Goal: Information Seeking & Learning: Learn about a topic

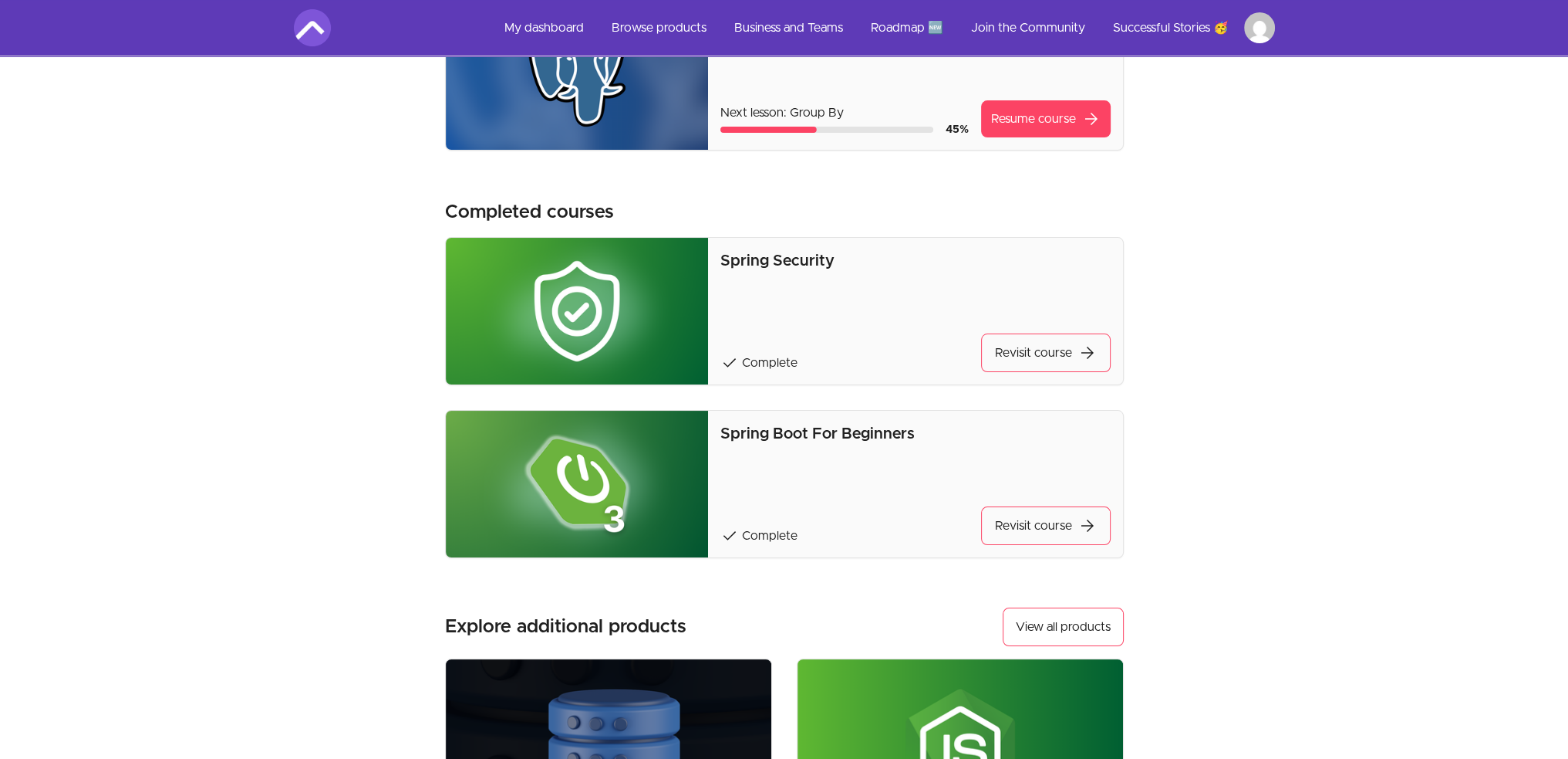
scroll to position [22, 0]
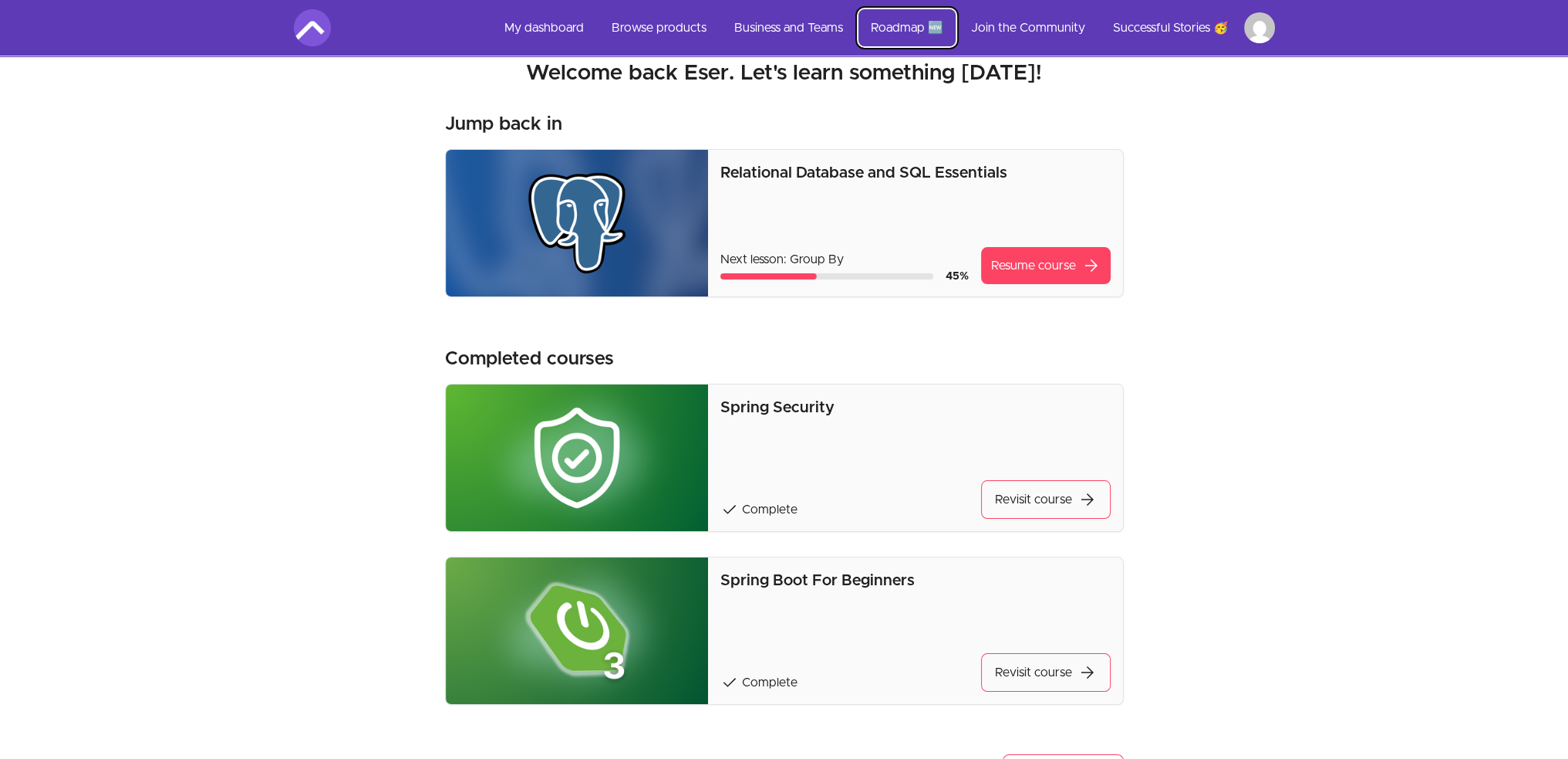
click at [907, 21] on link "Roadmap 🆕" at bounding box center [907, 28] width 97 height 37
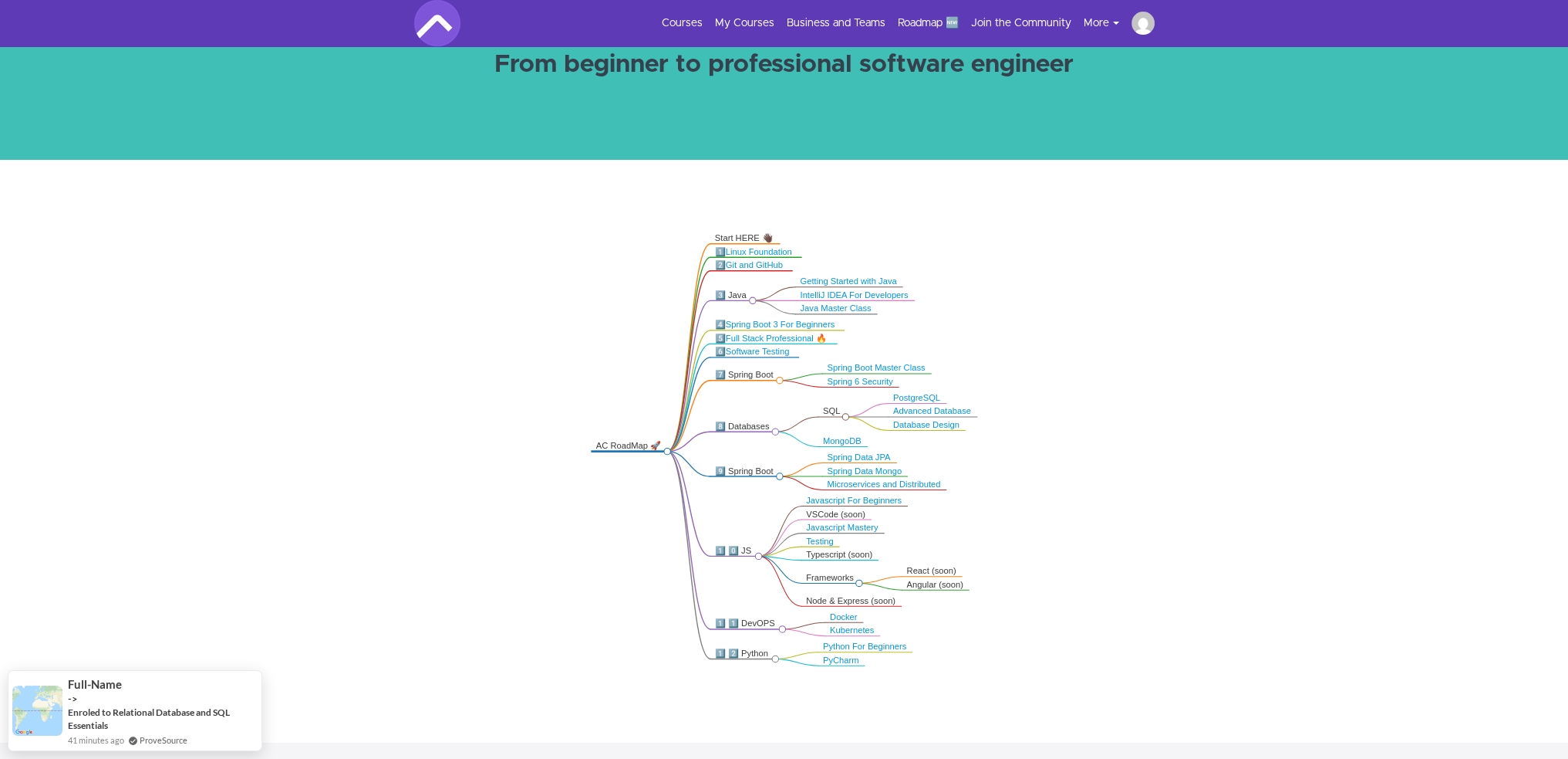
scroll to position [205, 0]
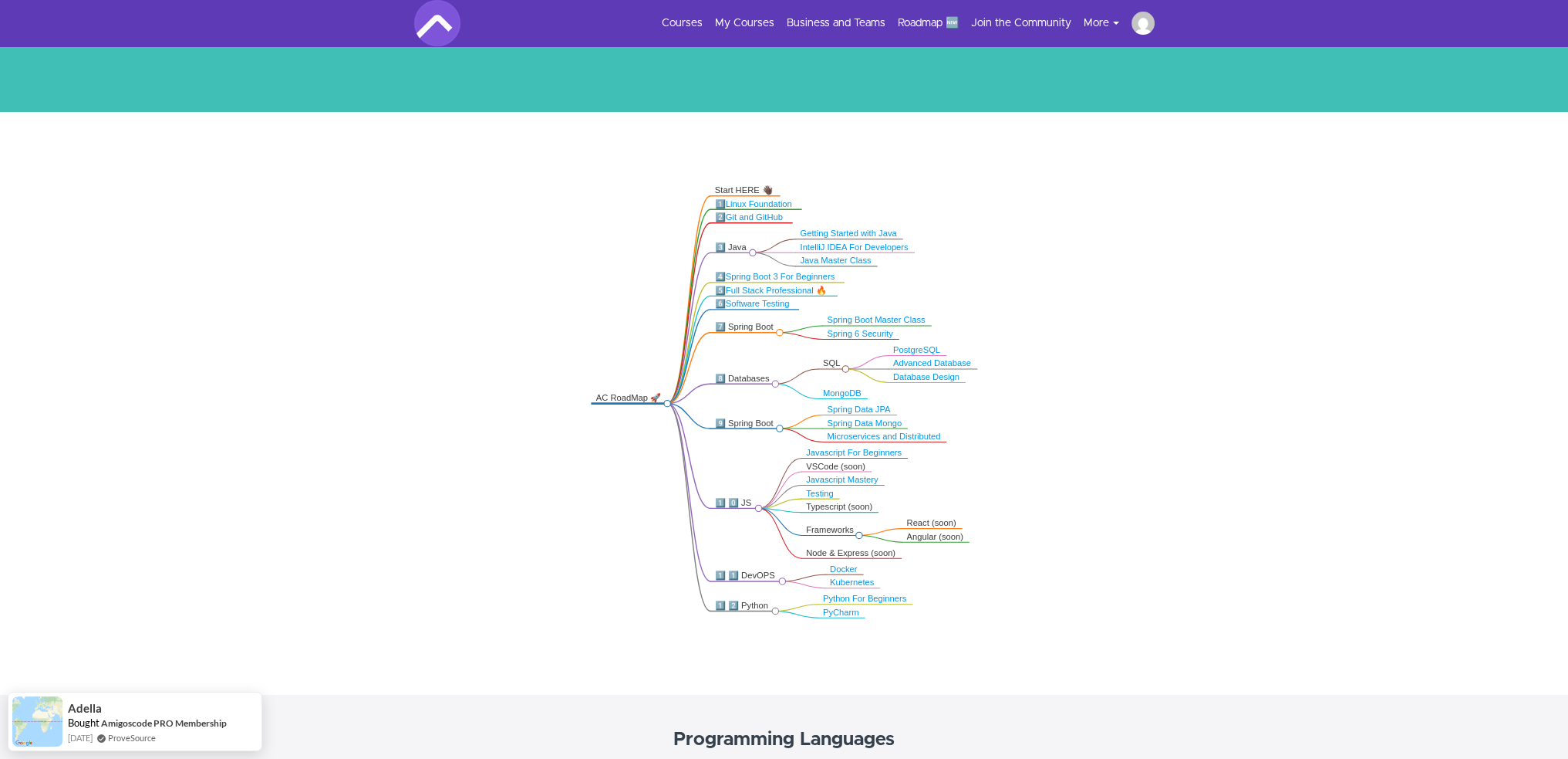
drag, startPoint x: 718, startPoint y: 499, endPoint x: 809, endPoint y: 496, distance: 91.0
click at [809, 496] on g "Angular (soon) React (soon) Database Design Advanced Database PostgreSQL PyChar…" at bounding box center [784, 402] width 386 height 433
click at [993, 506] on icon ".markmap{font:300 16px/20px sans-serif}.markmap-link{fill:none}.markmap-node>ci…" at bounding box center [784, 401] width 1568 height 455
click at [1031, 491] on icon ".markmap{font:300 16px/20px sans-serif}.markmap-link{fill:none}.markmap-node>ci…" at bounding box center [784, 401] width 1568 height 455
click at [888, 444] on icon ".markmap{font:300 16px/20px sans-serif}.markmap-link{fill:none}.markmap-node>ci…" at bounding box center [784, 401] width 1568 height 455
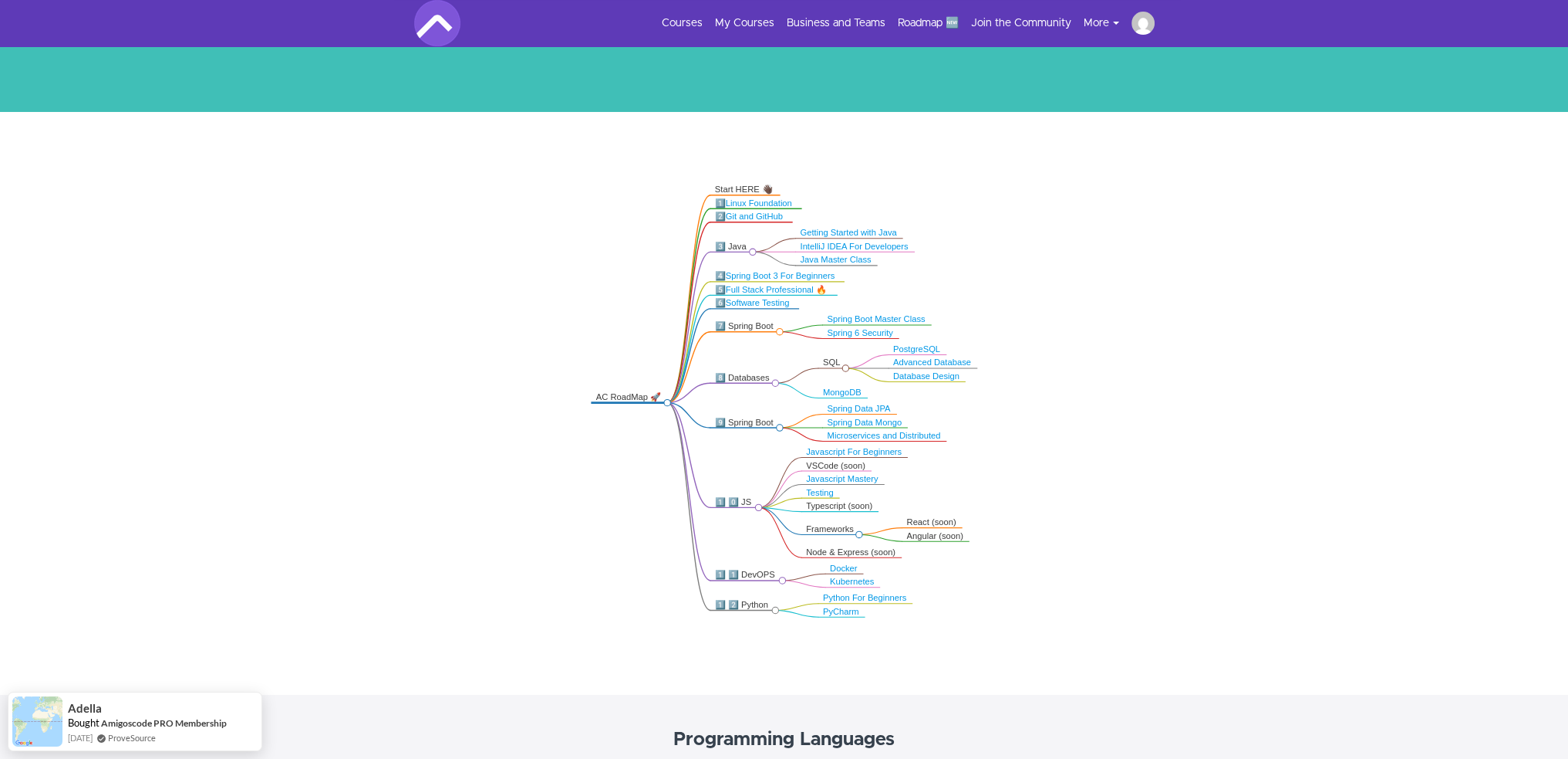
click at [887, 450] on link "Javascript For Beginners" at bounding box center [854, 451] width 96 height 9
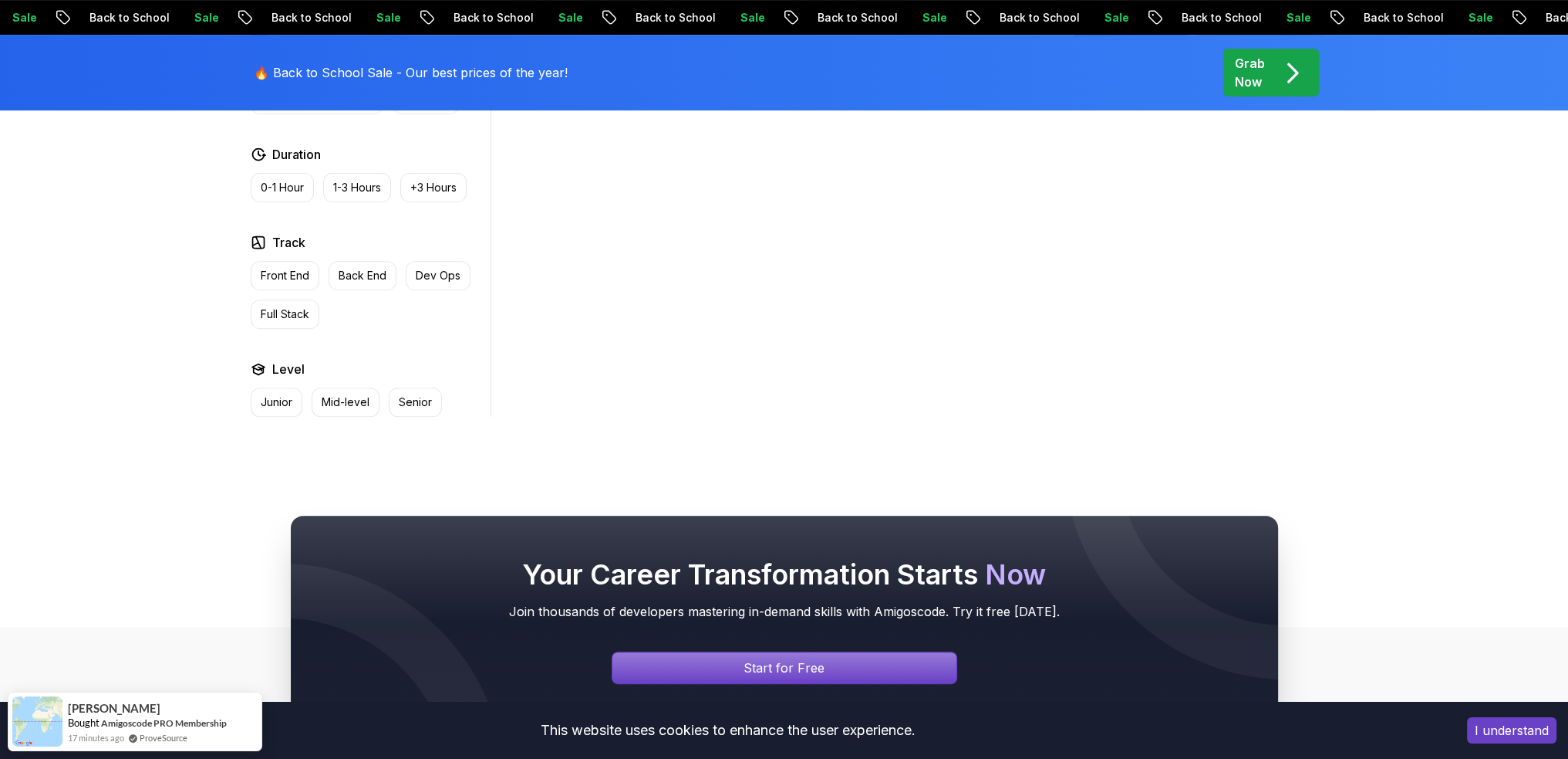
scroll to position [605, 0]
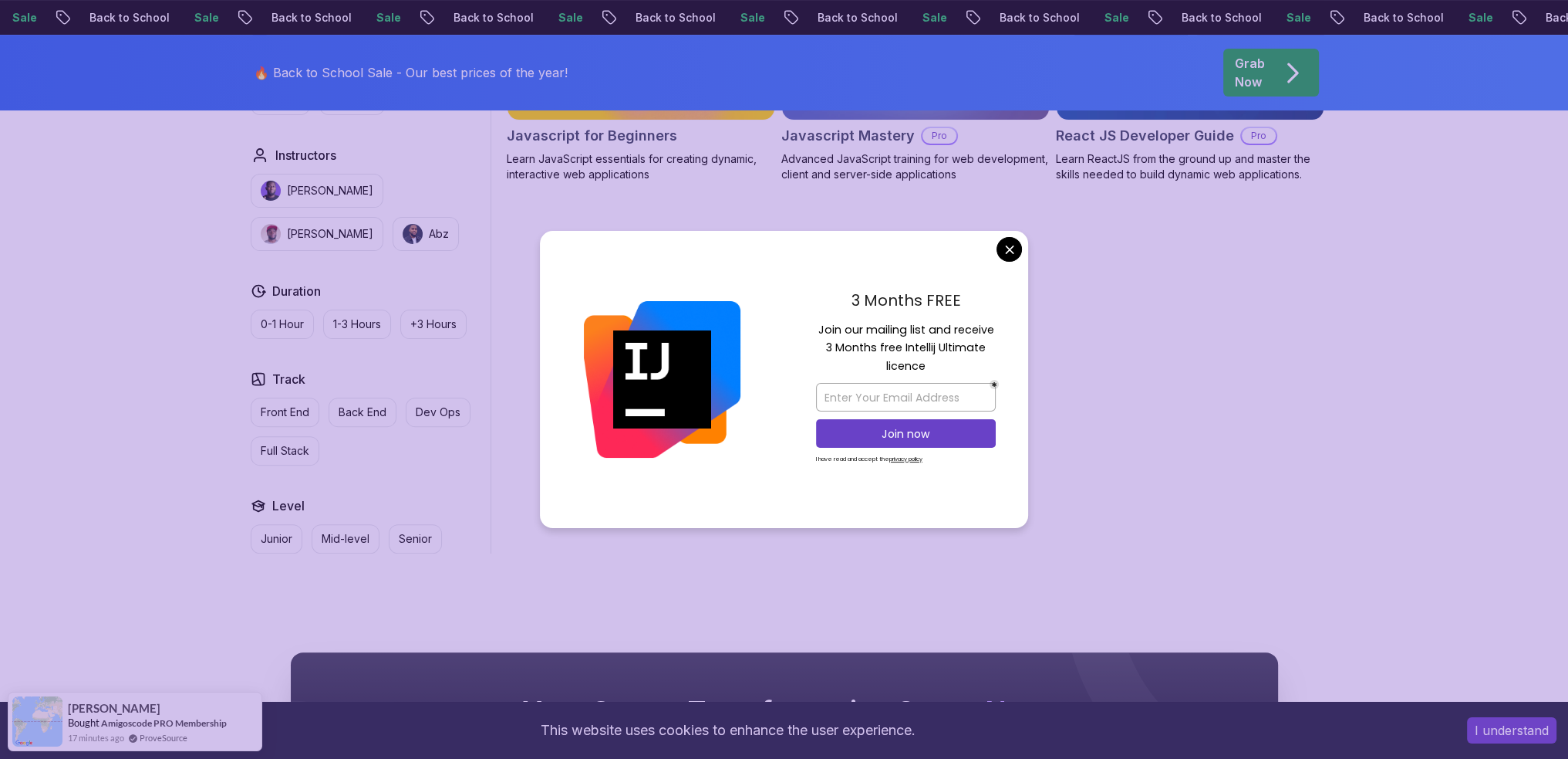
click at [1008, 252] on body "Sale Back to School Sale Back to School Sale Back to School Sale Back to School…" at bounding box center [784, 387] width 1568 height 1985
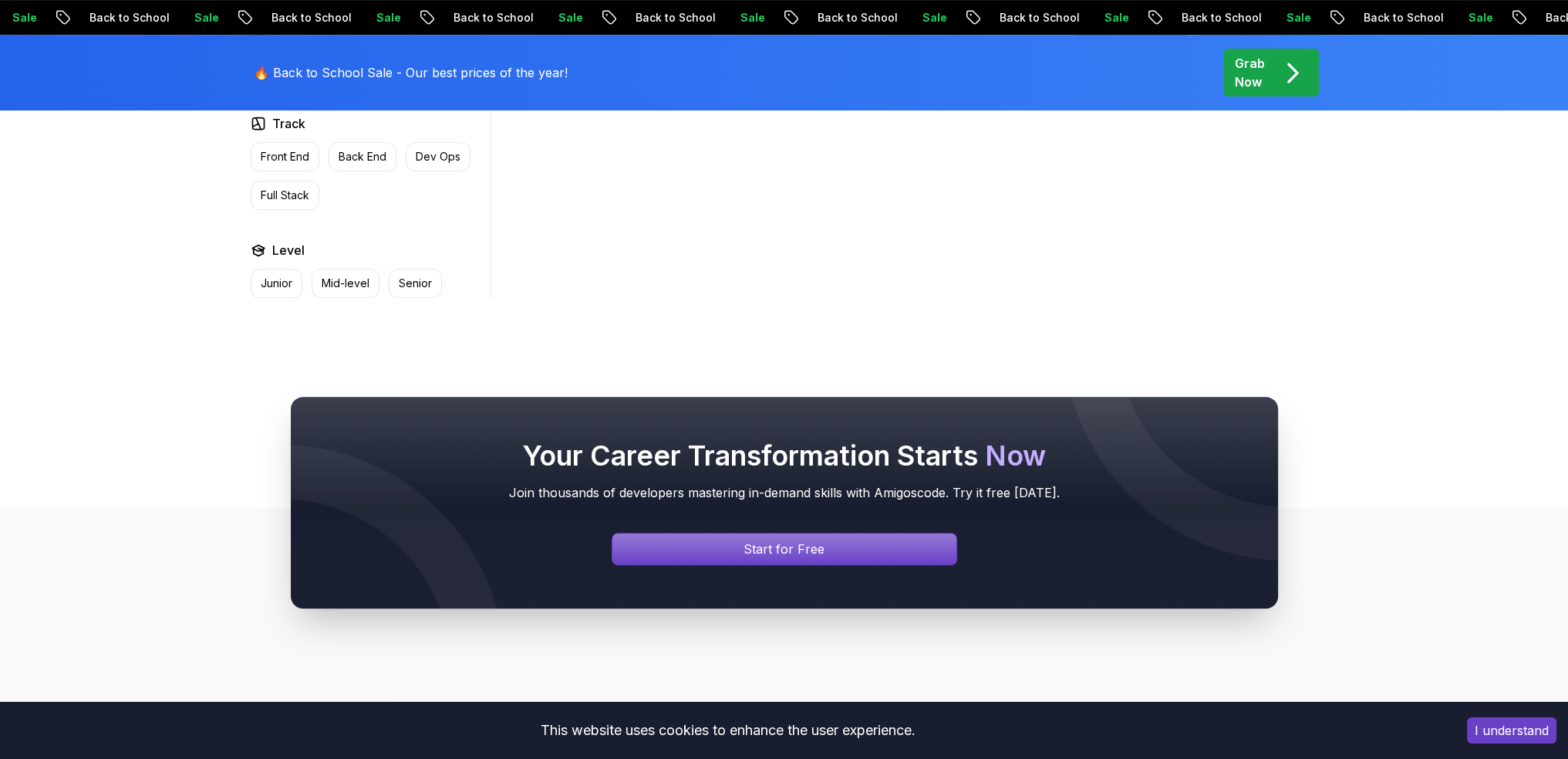
scroll to position [398, 0]
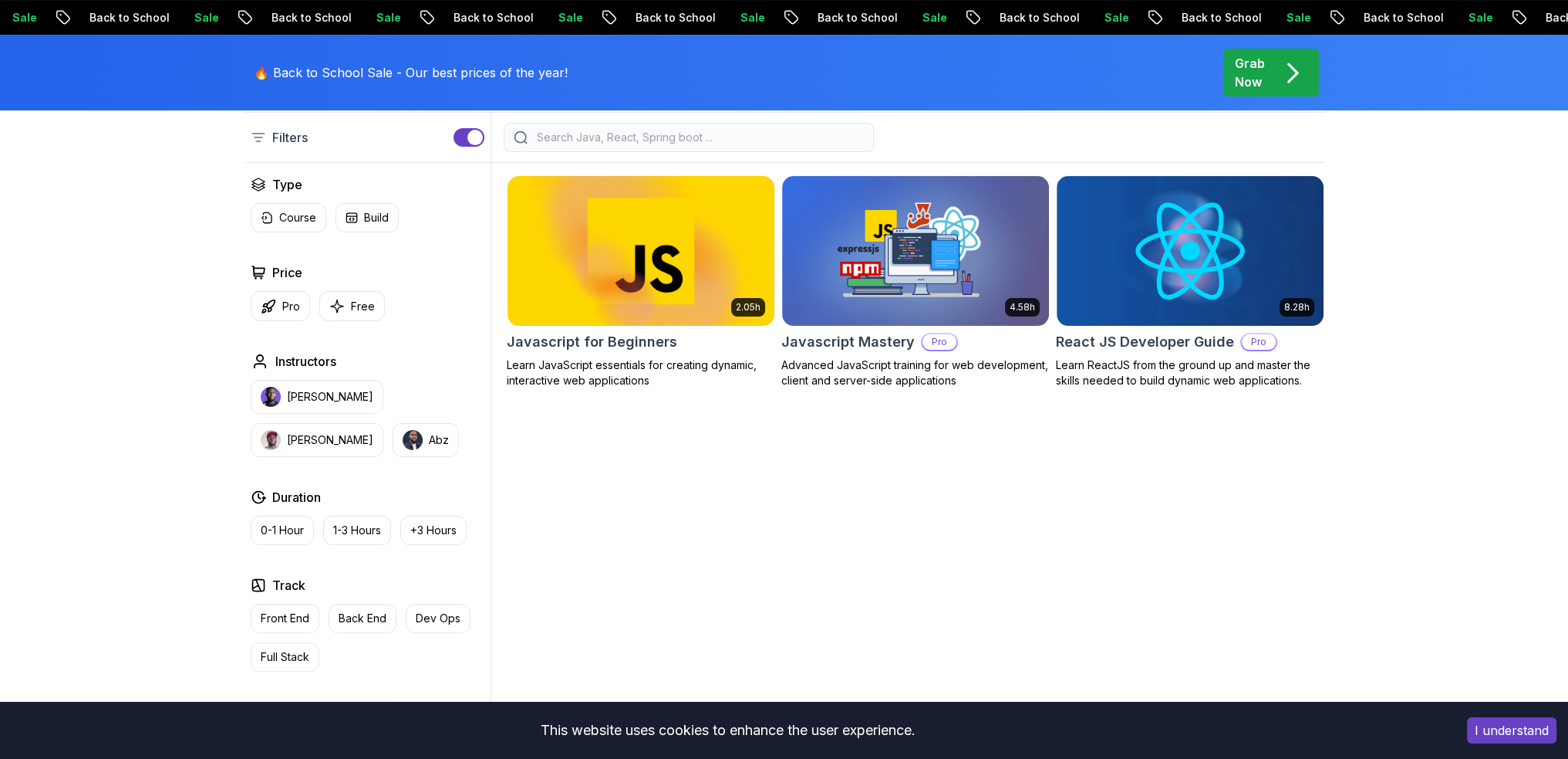
click at [708, 260] on img at bounding box center [641, 250] width 280 height 157
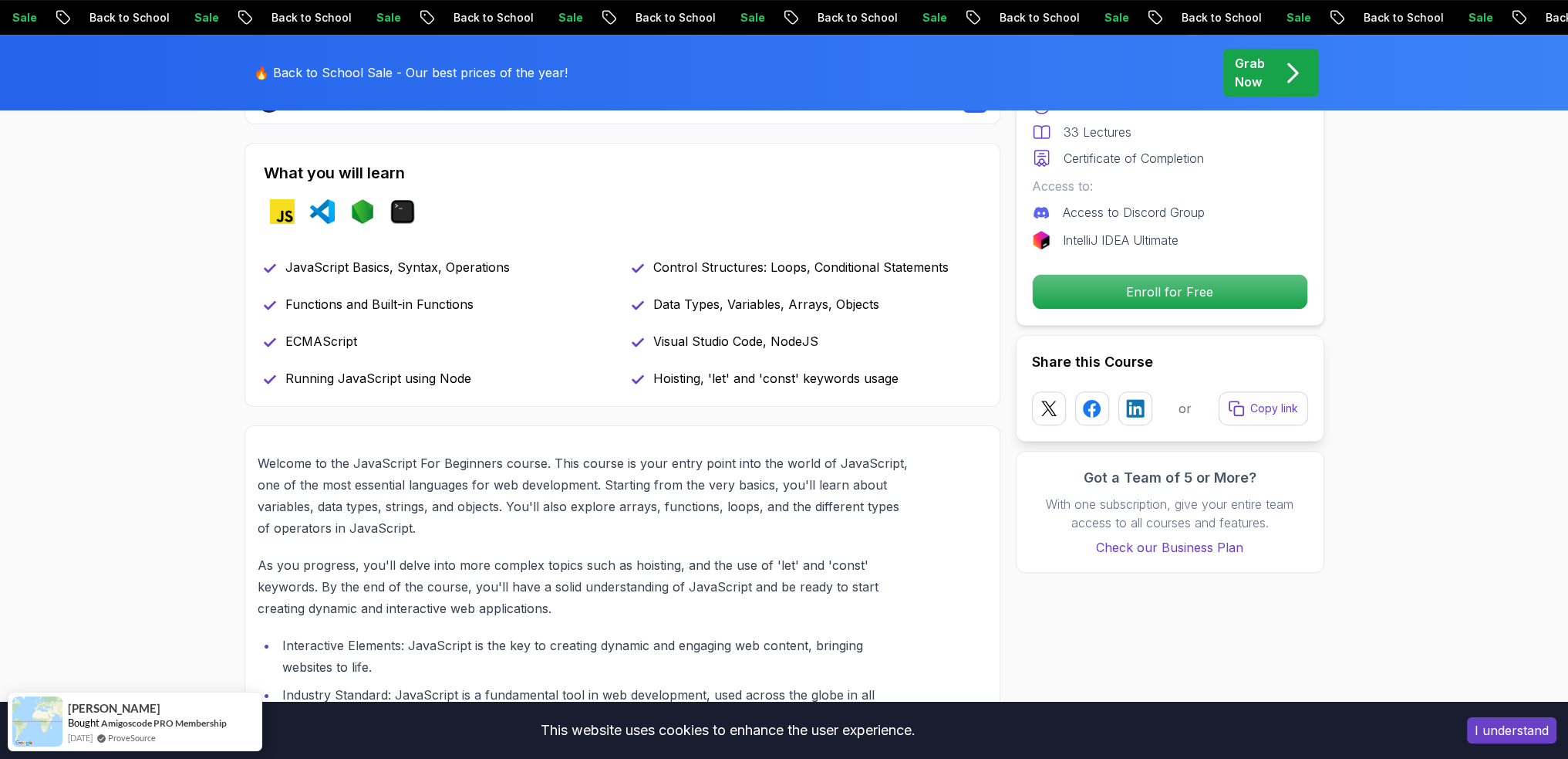
scroll to position [618, 0]
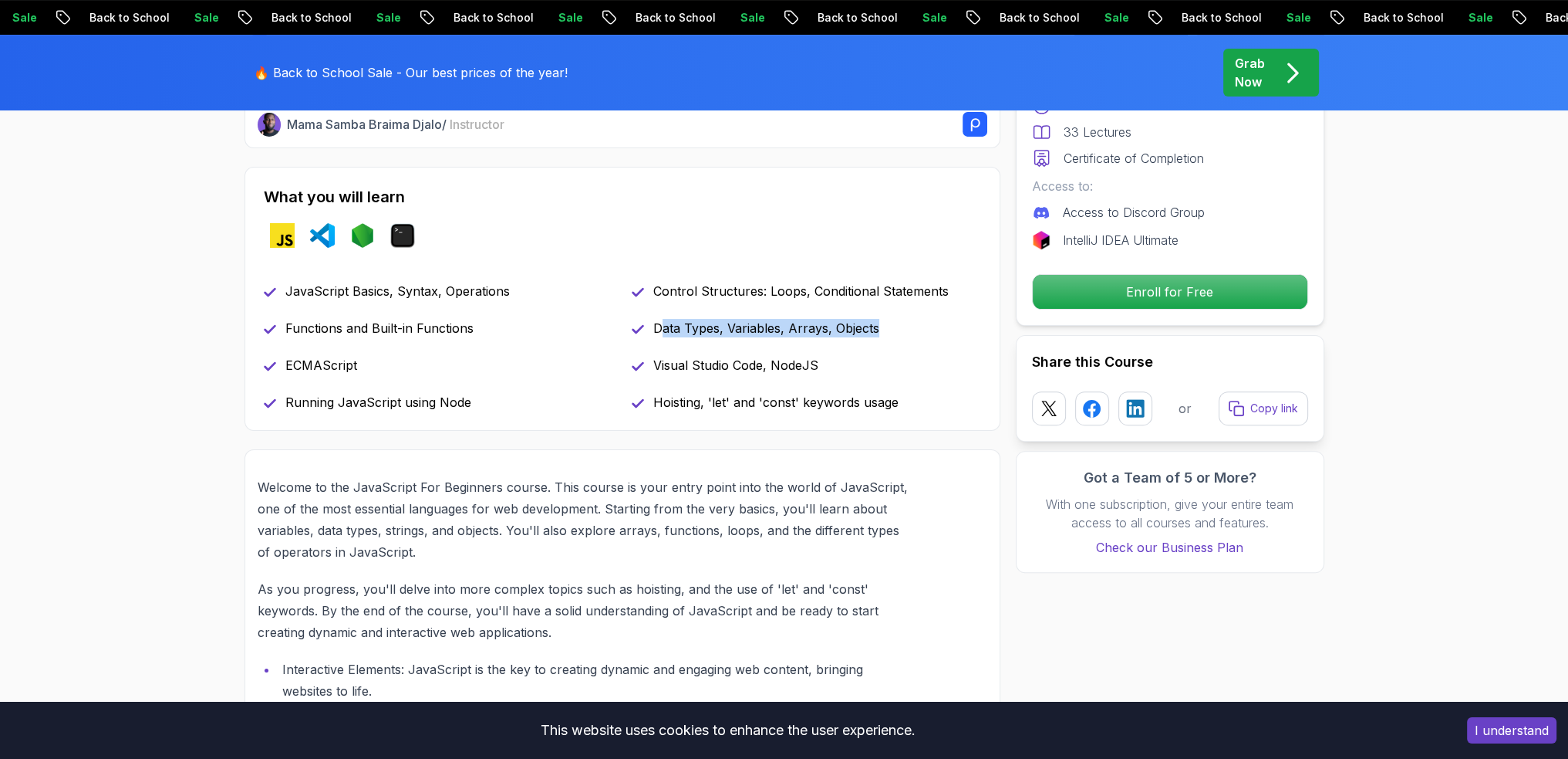
drag, startPoint x: 672, startPoint y: 330, endPoint x: 883, endPoint y: 326, distance: 211.0
click at [883, 326] on div "Data Types, Variables, Arrays, Objects" at bounding box center [806, 328] width 350 height 18
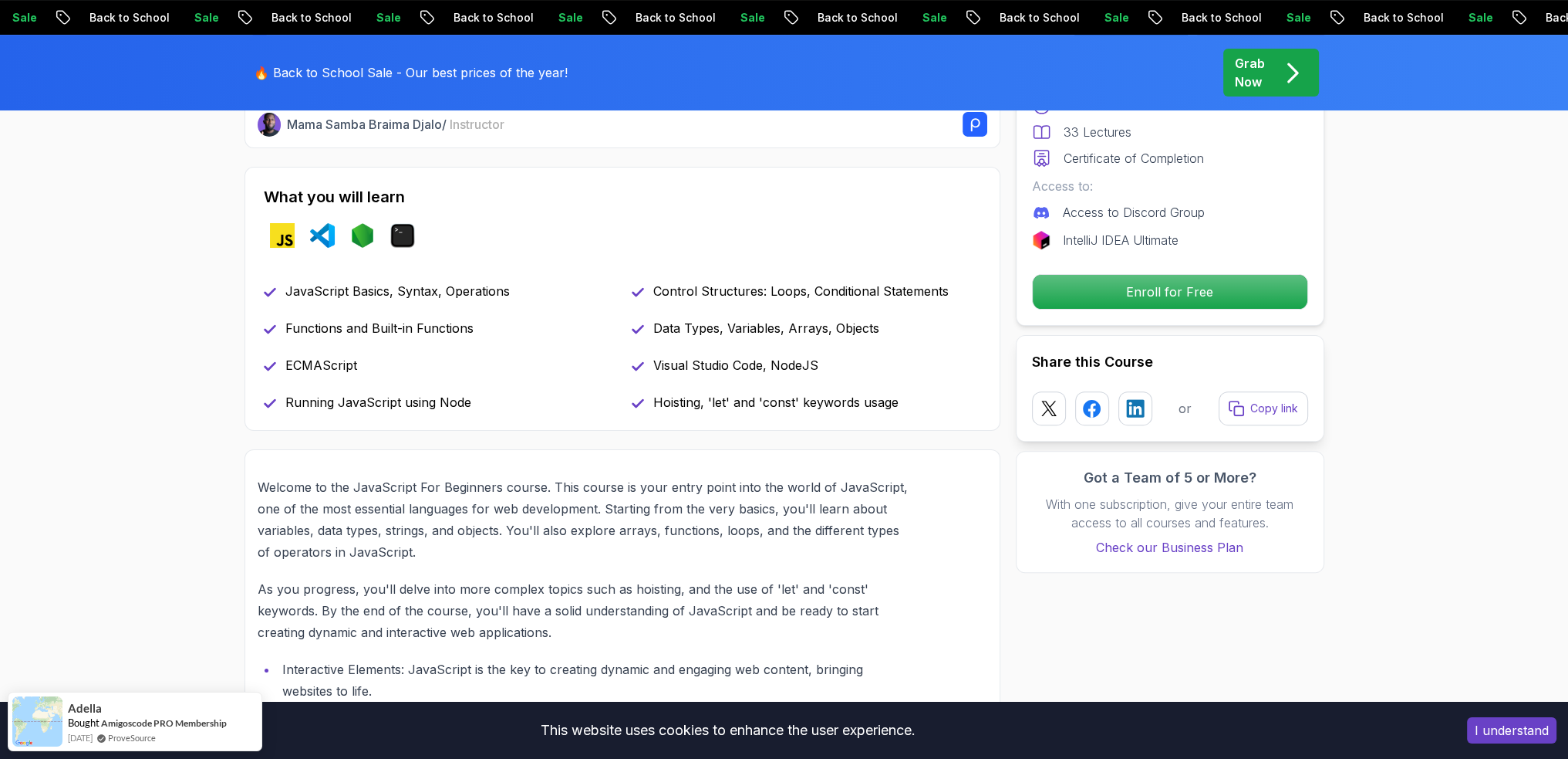
click at [444, 361] on div "ECMAScript" at bounding box center [438, 365] width 350 height 18
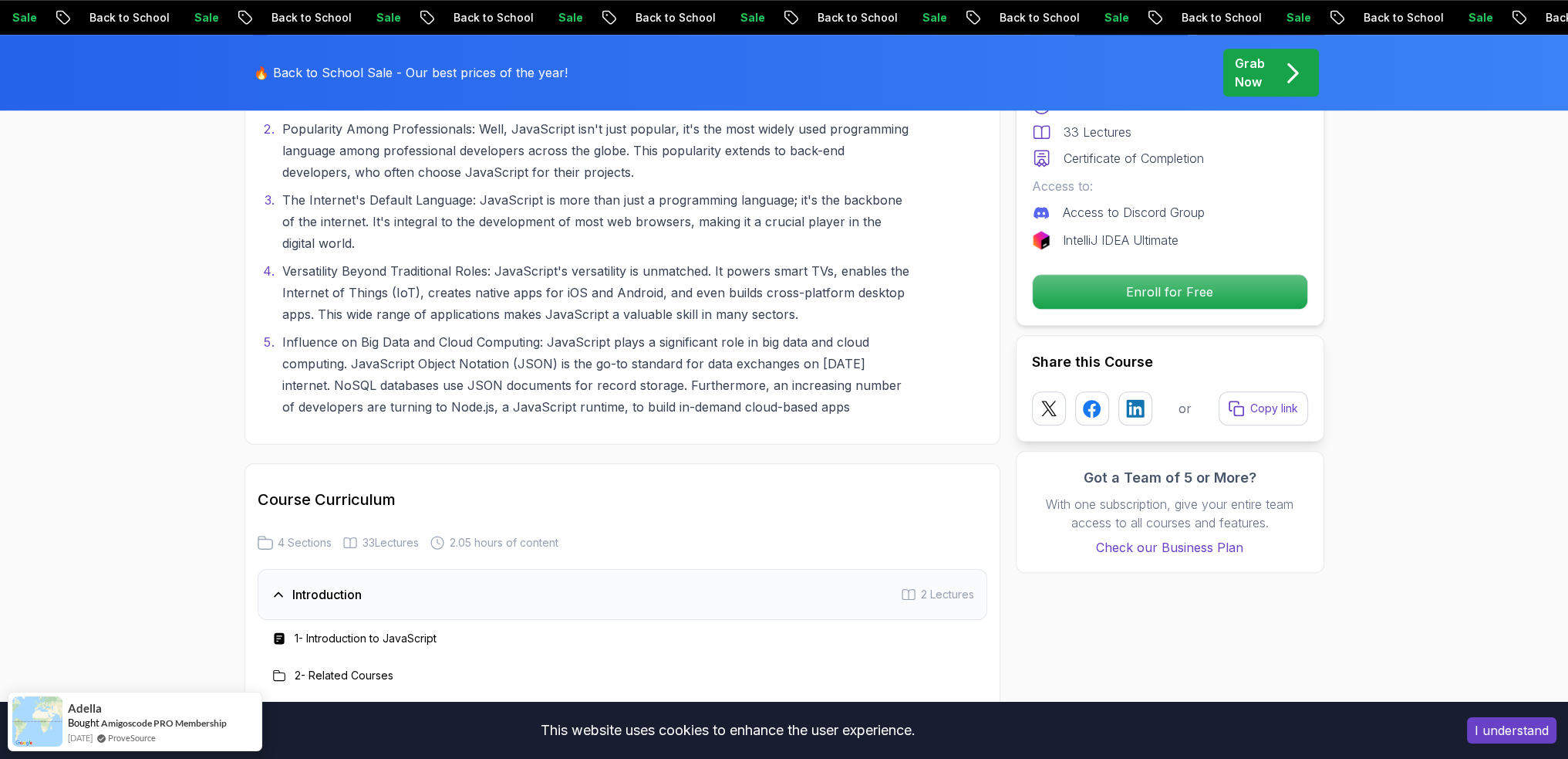
scroll to position [2264, 0]
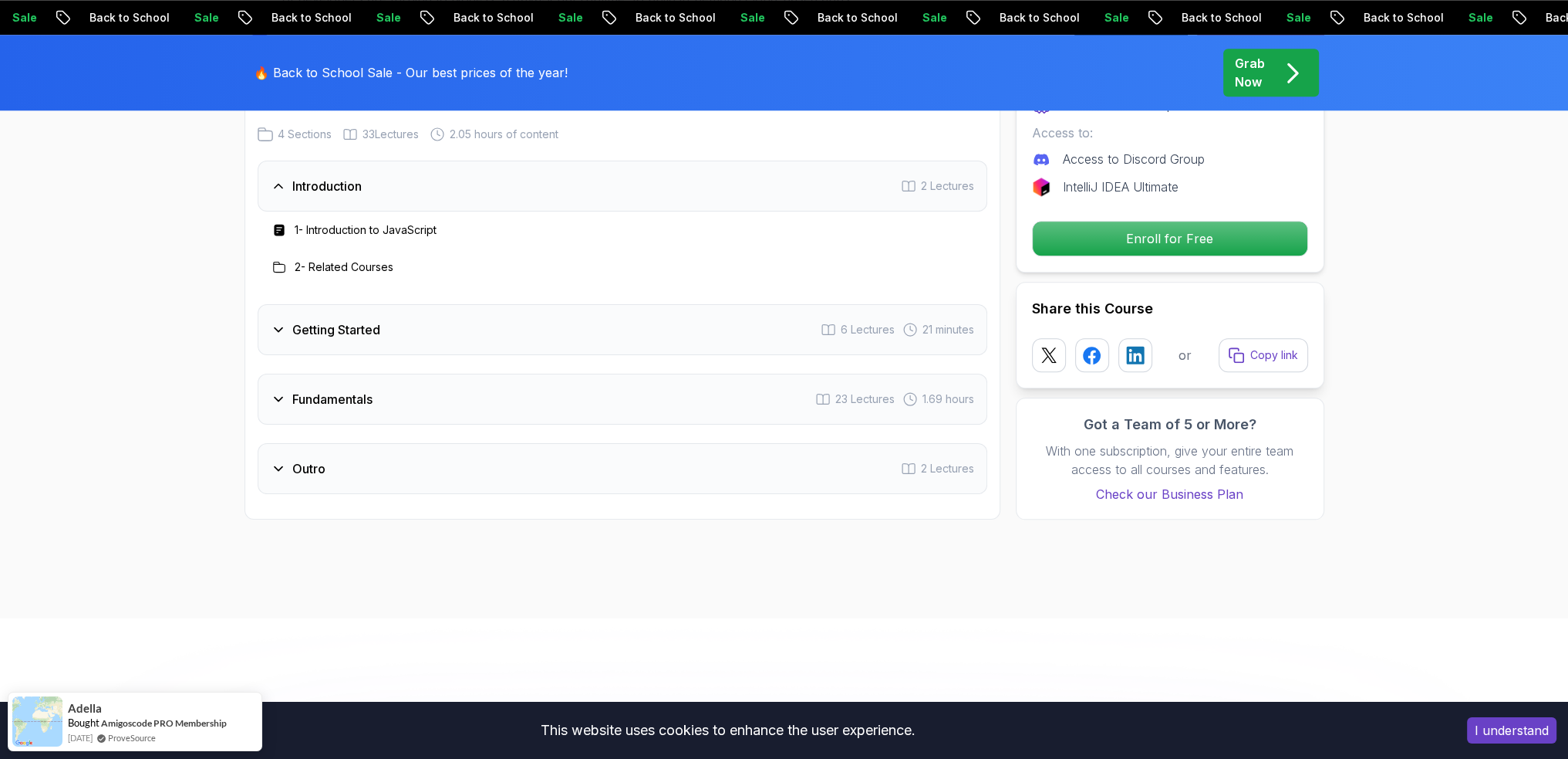
click at [428, 322] on div "Getting Started 6 Lectures 21 minutes" at bounding box center [623, 329] width 730 height 51
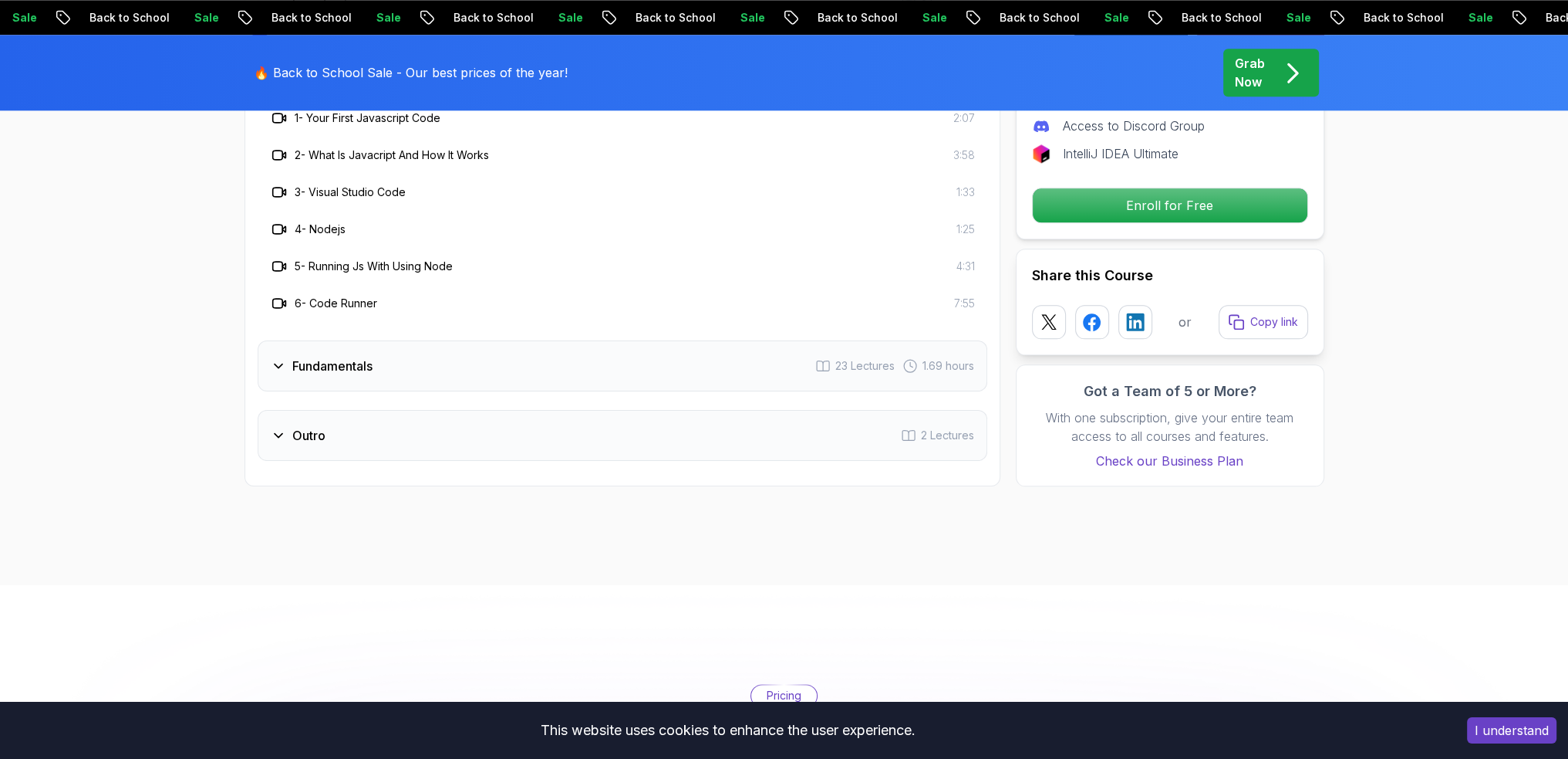
scroll to position [2470, 0]
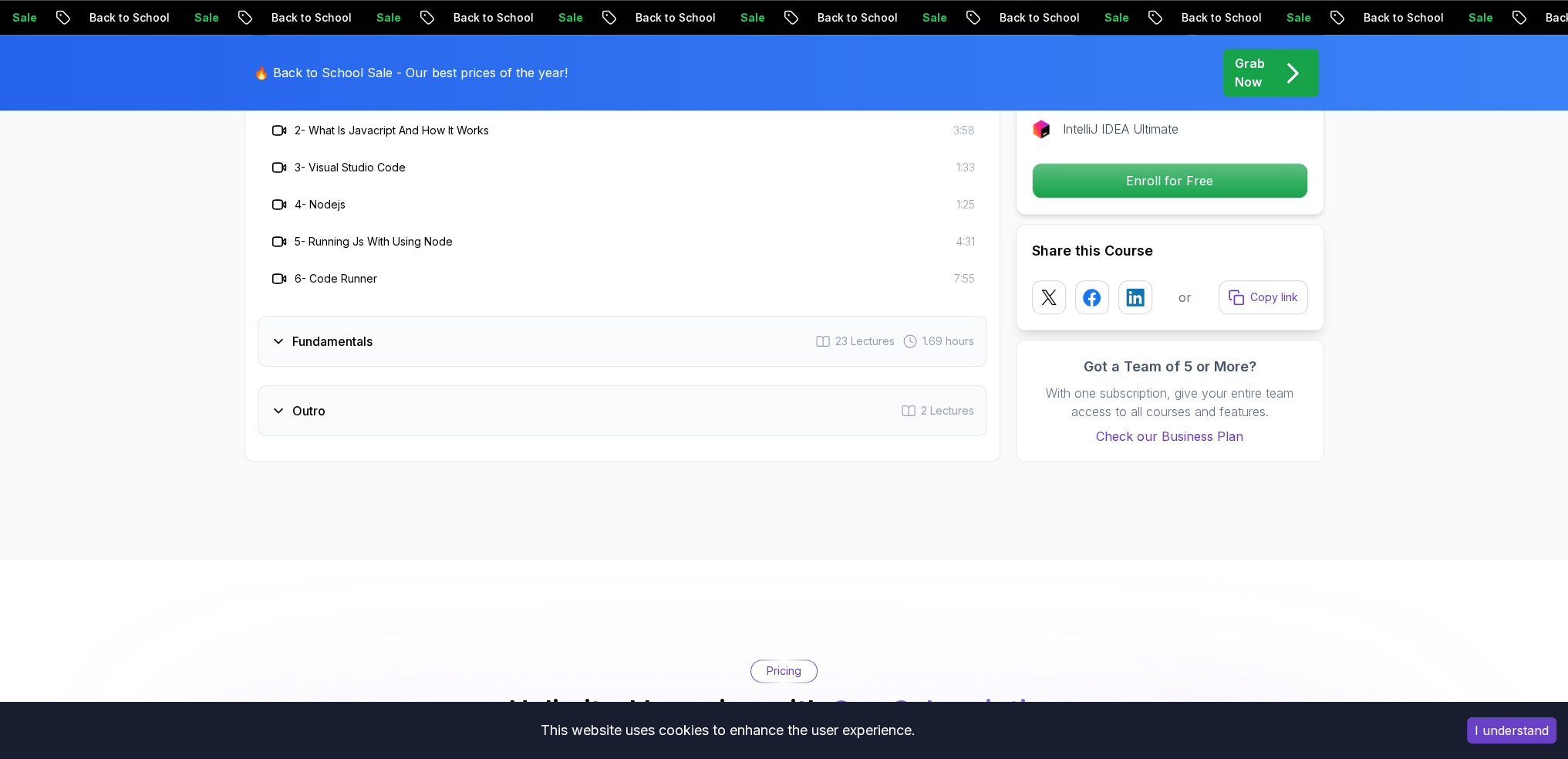
click at [371, 332] on h3 "Fundamentals" at bounding box center [332, 342] width 80 height 18
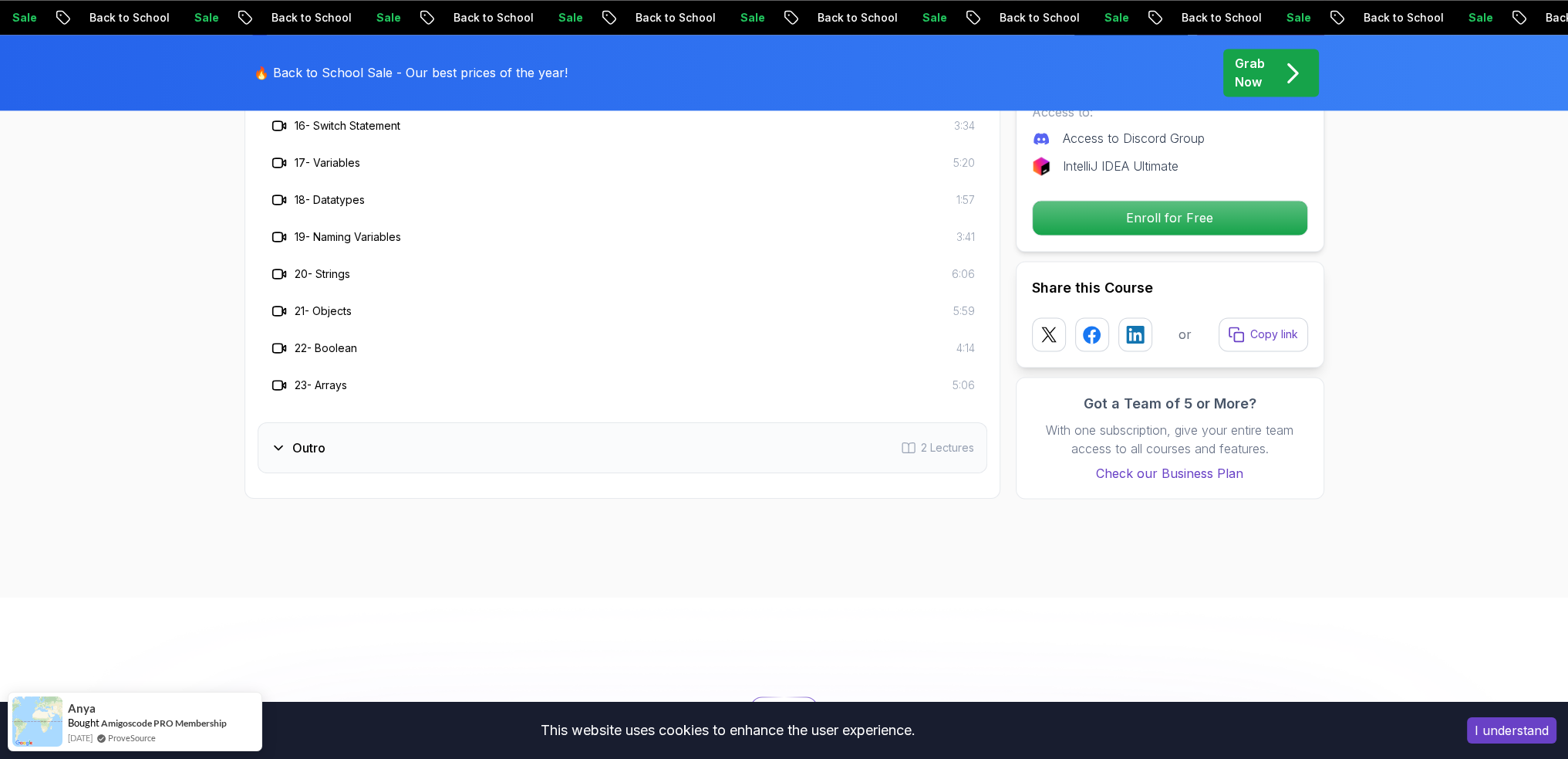
scroll to position [3088, 0]
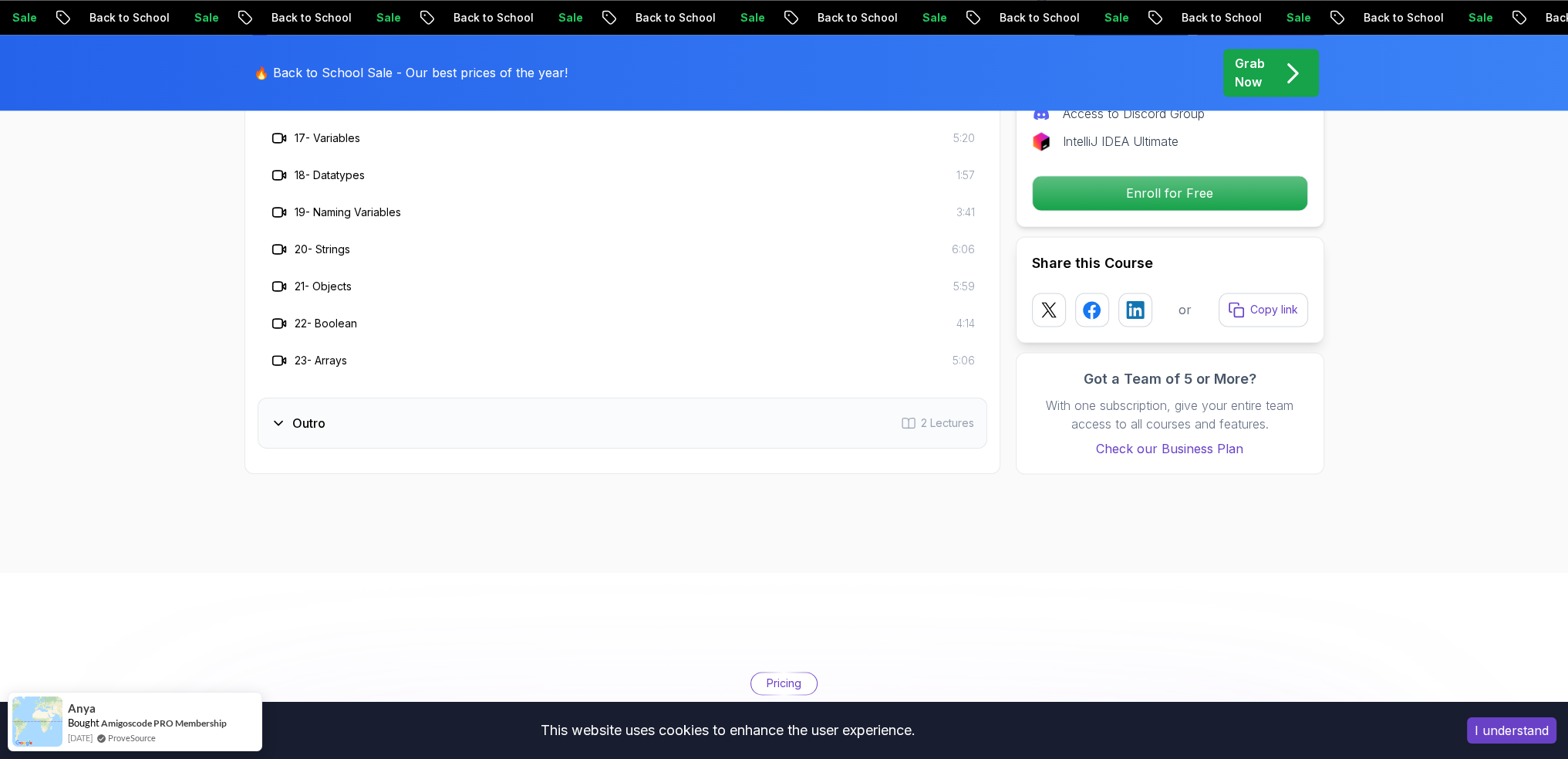
click at [406, 416] on div "Outro 2 Lectures" at bounding box center [623, 423] width 730 height 51
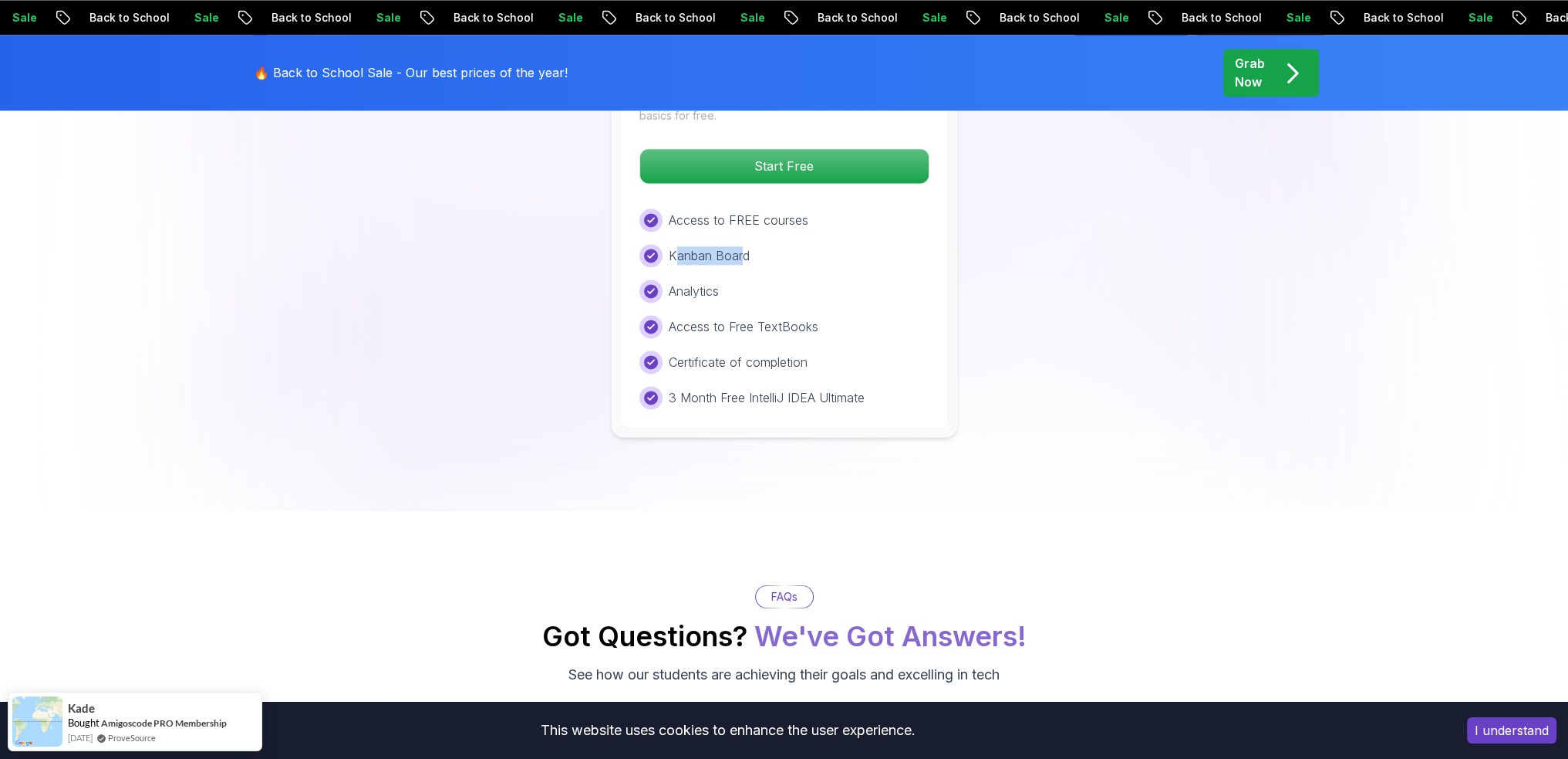
drag, startPoint x: 672, startPoint y: 250, endPoint x: 745, endPoint y: 250, distance: 73.0
click at [745, 250] on p "Kanban Board" at bounding box center [709, 256] width 81 height 18
click at [784, 250] on div "Kanban Board" at bounding box center [784, 256] width 290 height 23
drag, startPoint x: 679, startPoint y: 217, endPoint x: 809, endPoint y: 220, distance: 130.0
click at [796, 219] on p "Access to FREE courses" at bounding box center [739, 220] width 139 height 18
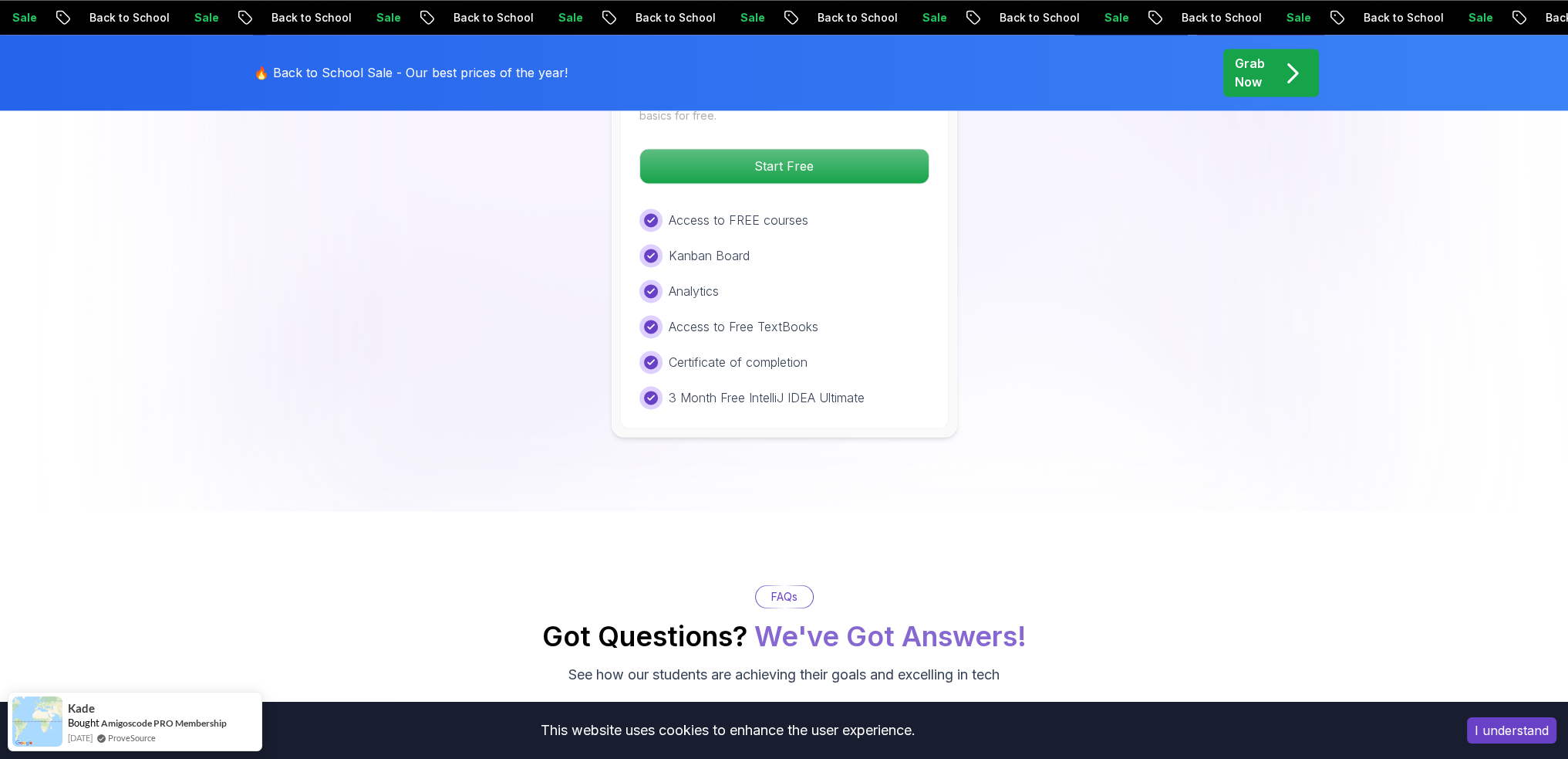
click at [861, 239] on div "Access to FREE courses Kanban Board Analytics Access to Free TextBooks Certific…" at bounding box center [784, 309] width 290 height 200
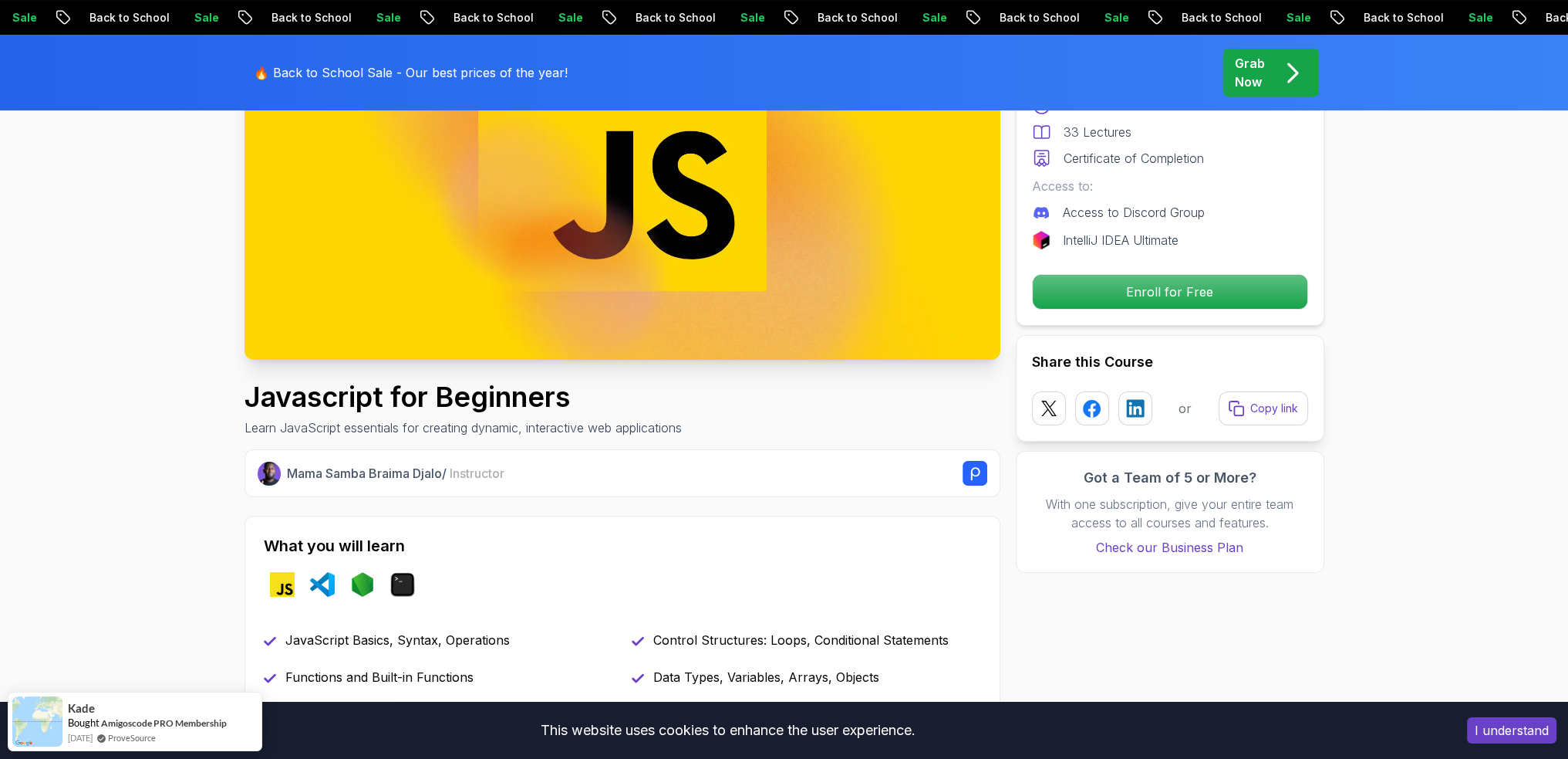
scroll to position [0, 0]
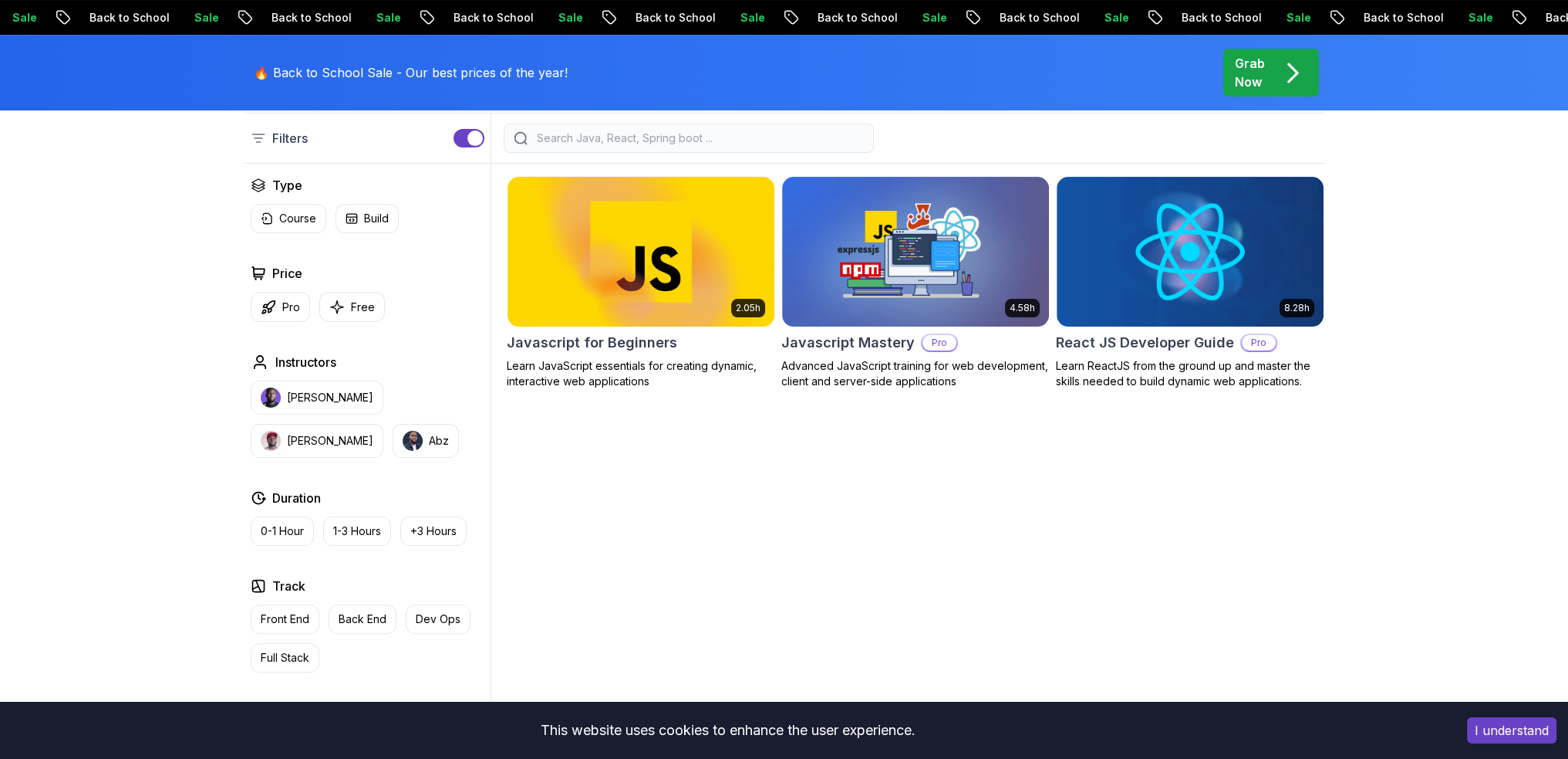
scroll to position [398, 0]
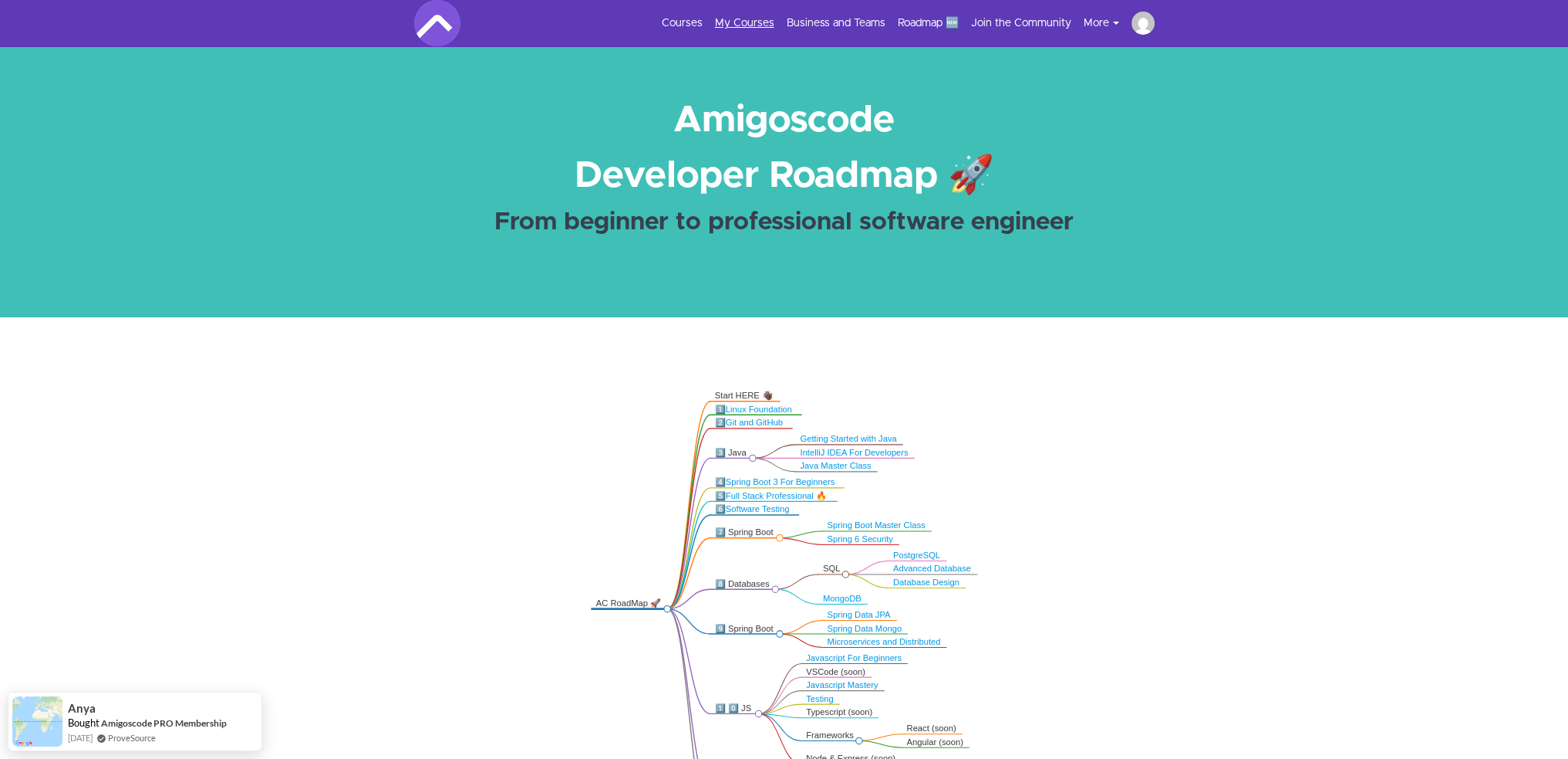
click at [759, 21] on link "My Courses" at bounding box center [744, 23] width 59 height 15
click at [747, 22] on link "My Courses" at bounding box center [744, 23] width 59 height 15
click at [685, 21] on link "Courses" at bounding box center [682, 23] width 41 height 15
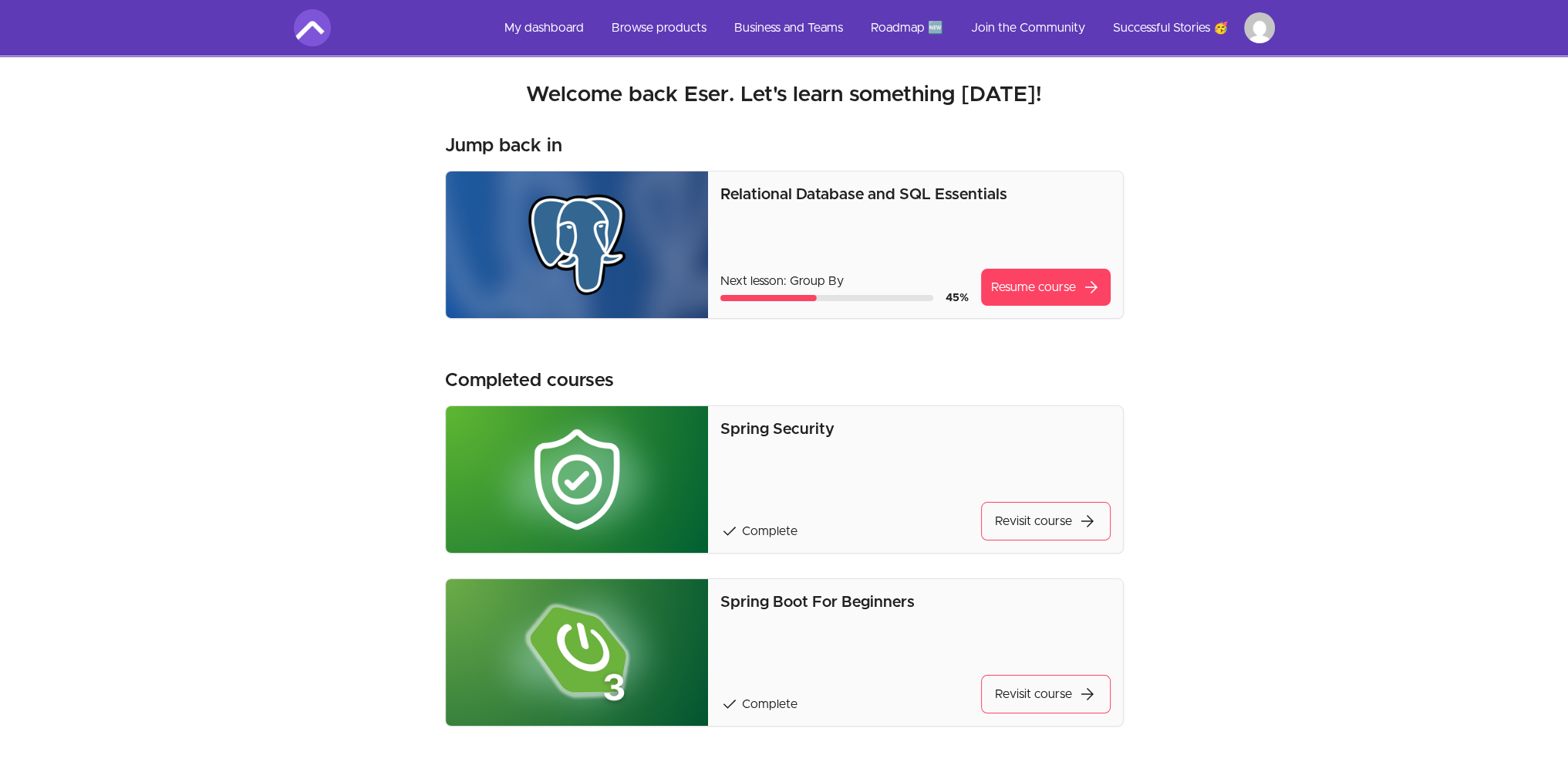
click at [315, 24] on img at bounding box center [312, 28] width 37 height 37
click at [658, 27] on link "Browse products" at bounding box center [658, 28] width 119 height 37
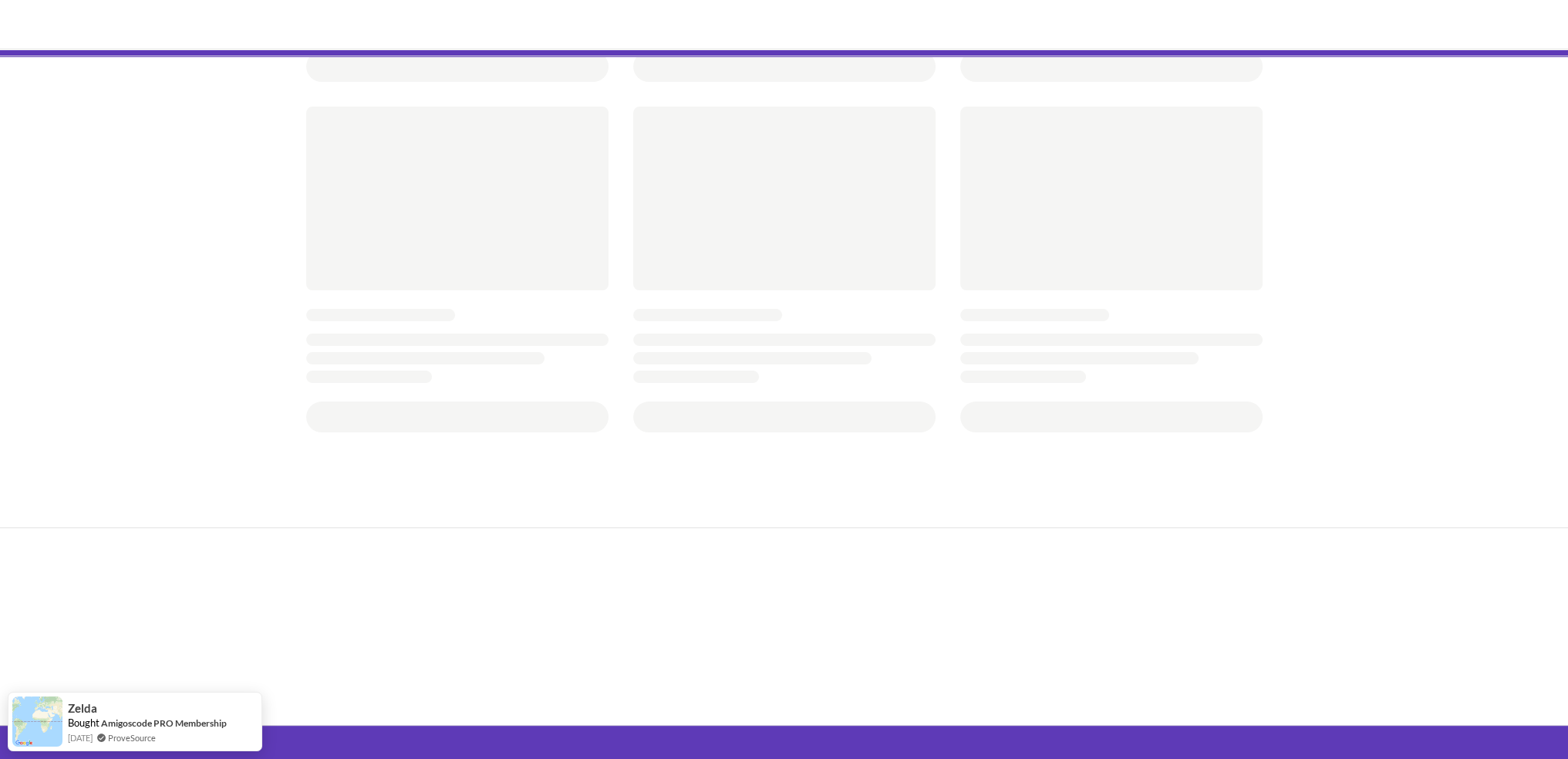
scroll to position [47, 0]
